Goal: Task Accomplishment & Management: Manage account settings

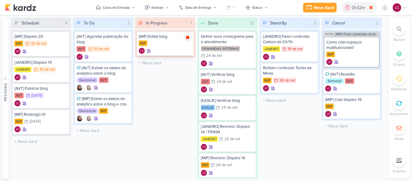
click at [186, 35] on icon at bounding box center [187, 37] width 5 height 5
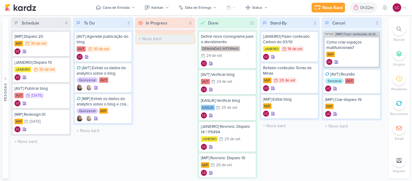
click at [157, 34] on input "text" at bounding box center [165, 38] width 58 height 9
type input "[MIP] Ajustar Redesign 01"
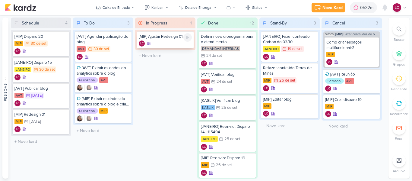
click at [152, 43] on div "LC" at bounding box center [165, 43] width 53 height 6
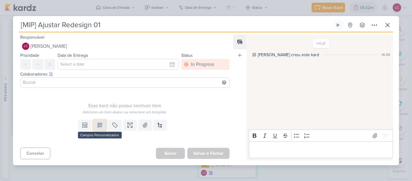
click at [99, 124] on icon at bounding box center [100, 125] width 6 height 6
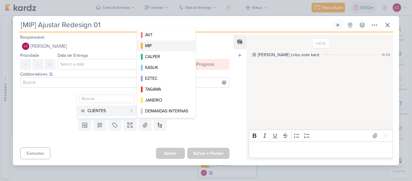
click at [165, 46] on div "MIP" at bounding box center [166, 46] width 43 height 6
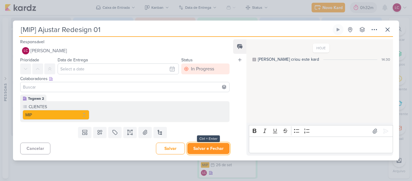
click at [202, 146] on button "Salvar e Fechar" at bounding box center [208, 148] width 42 height 11
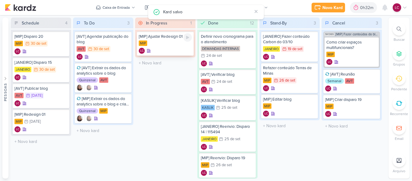
click at [167, 38] on div "[MIP] Ajustar Redesign 01" at bounding box center [165, 36] width 53 height 5
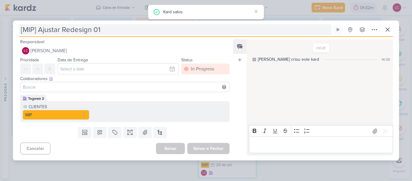
click at [69, 31] on input "[MIP] Ajustar Redesign 01" at bounding box center [175, 29] width 313 height 11
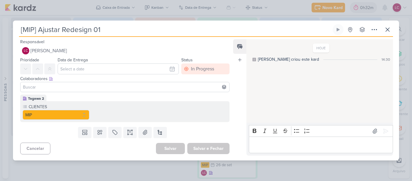
type input "[MIP] Ajustar Rredesign 01"
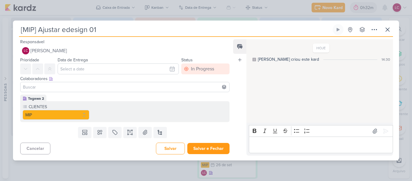
type input "[MIP] Ajustar redesign 01"
click at [196, 150] on button "Salvar e Fechar" at bounding box center [208, 148] width 42 height 11
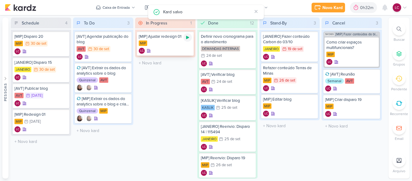
click at [188, 38] on icon at bounding box center [187, 37] width 3 height 3
